Goal: Check status

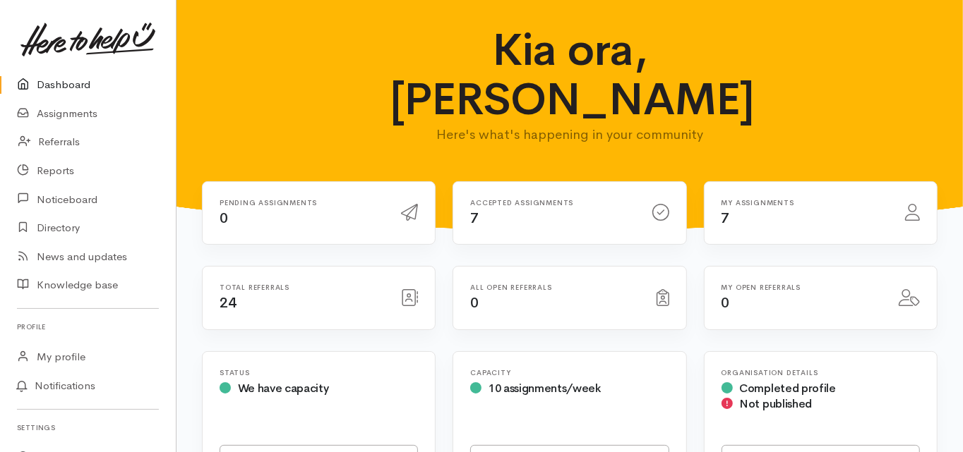
click at [76, 85] on link "Dashboard" at bounding box center [88, 85] width 176 height 29
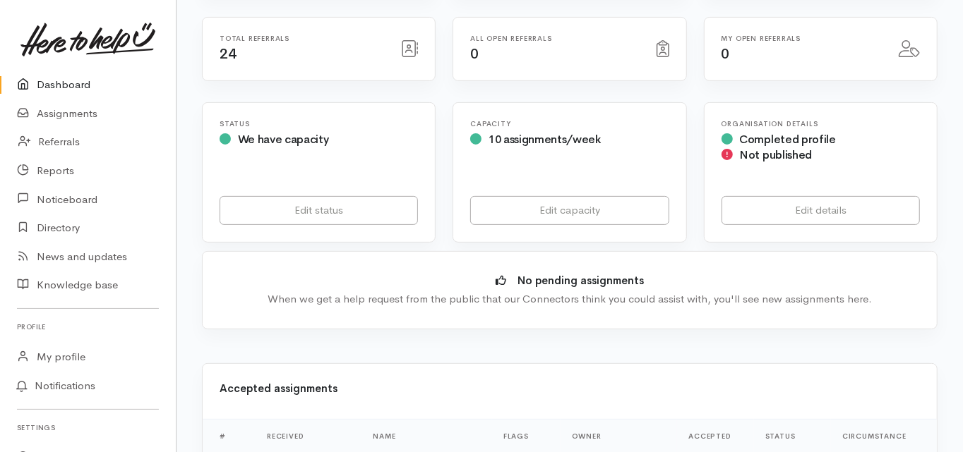
scroll to position [339, 0]
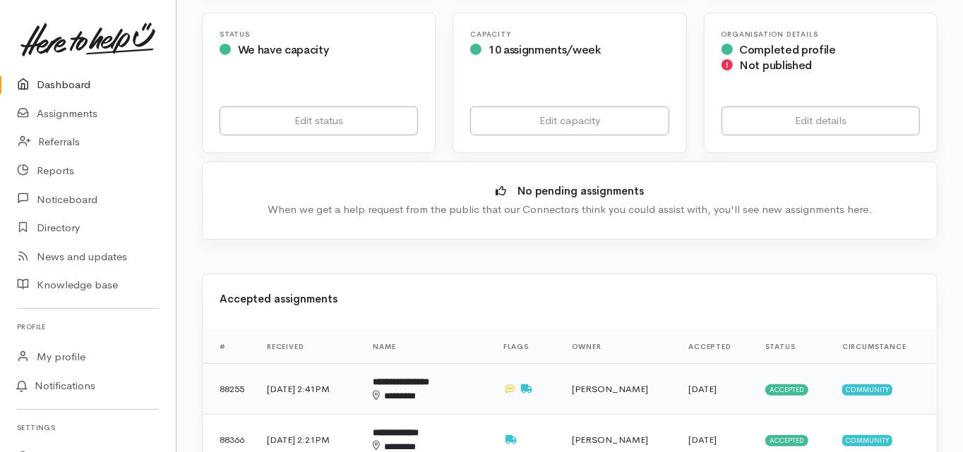
click at [429, 378] on b "**********" at bounding box center [401, 382] width 56 height 9
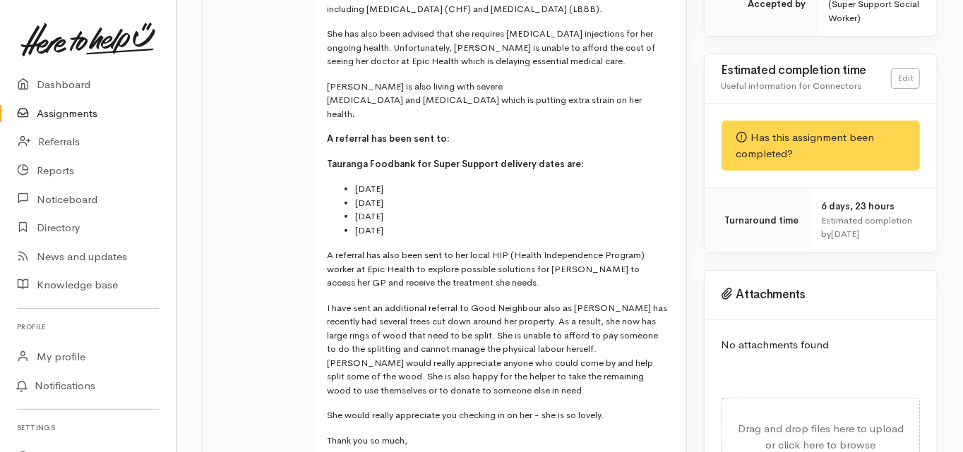
scroll to position [452, 0]
click at [203, 246] on td "Message from Connector" at bounding box center [259, 145] width 113 height 699
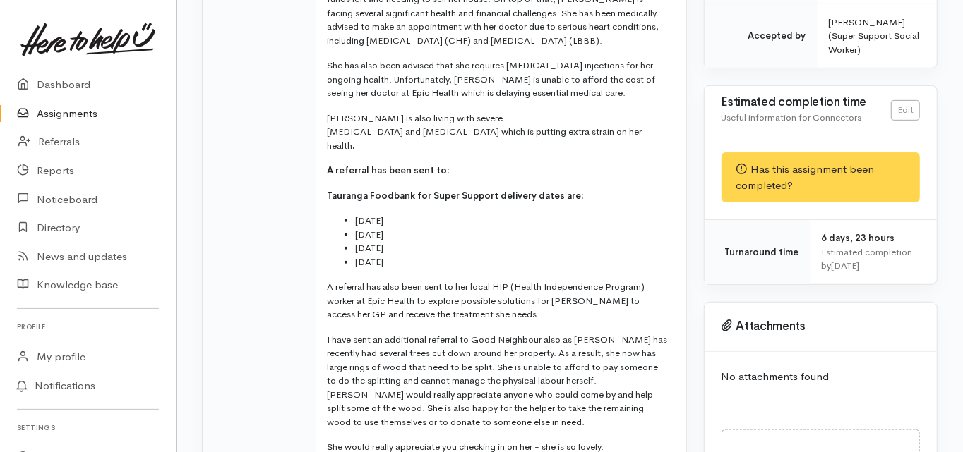
scroll to position [395, 0]
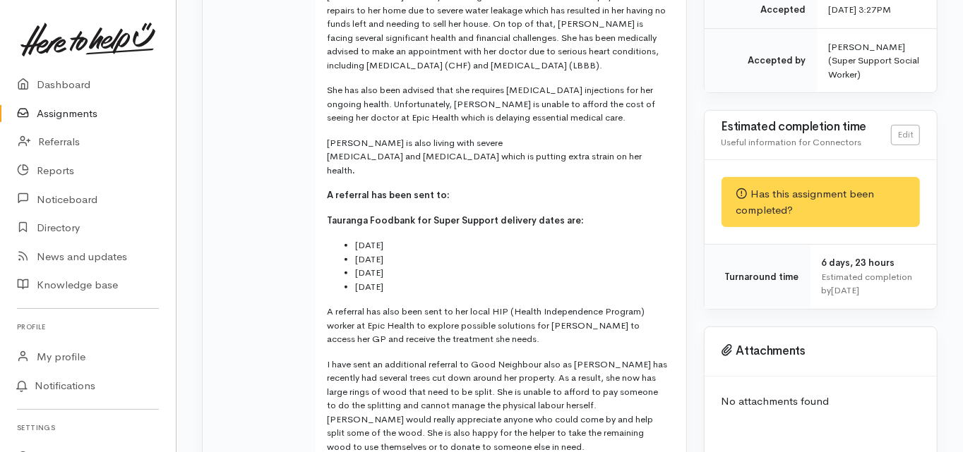
click at [203, 235] on td "Message from Connector" at bounding box center [259, 201] width 113 height 699
click at [221, 280] on td "Message from Connector" at bounding box center [259, 201] width 113 height 699
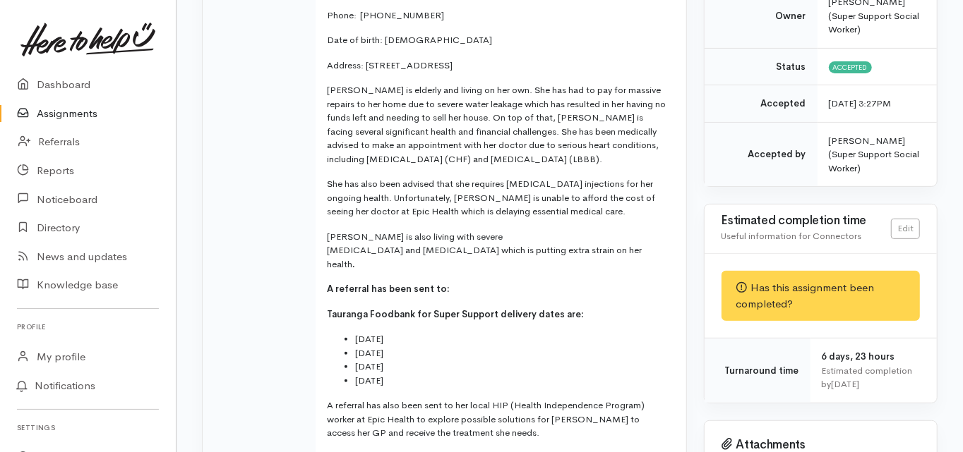
scroll to position [282, 0]
